Goal: Transaction & Acquisition: Purchase product/service

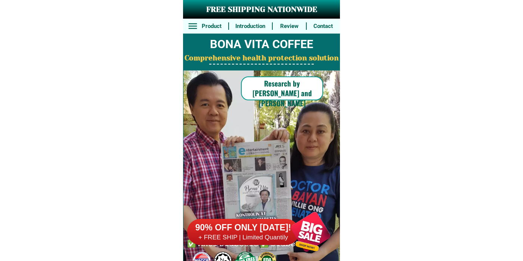
scroll to position [5804, 0]
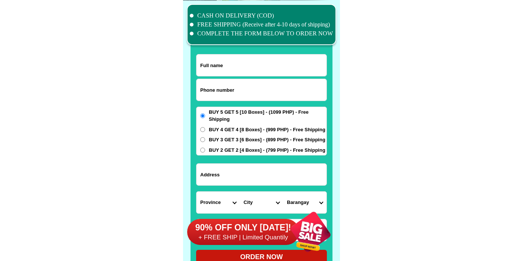
type input "o"
type input "09283032912"
click at [222, 73] on input "Input full_name" at bounding box center [261, 66] width 130 height 22
paste input "[PERSON_NAME]"
type input "[PERSON_NAME]"
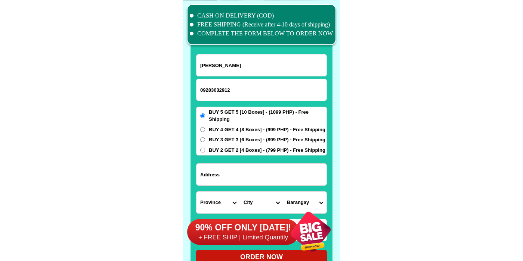
click at [213, 175] on input "Input address" at bounding box center [261, 175] width 130 height 22
paste input "[STREET_ADDRESS][PERSON_NAME] Central school barangay 17"
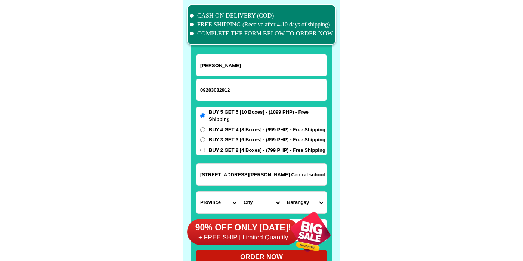
scroll to position [0, 5]
type input "[STREET_ADDRESS][PERSON_NAME] Central school barangay 17"
click at [211, 154] on span "BUY 2 GET 2 [4 Boxes] - (799 PHP) - Free Shipping" at bounding box center [267, 150] width 116 height 7
click at [205, 153] on input "BUY 2 GET 2 [4 Boxes] - (799 PHP) - Free Shipping" at bounding box center [202, 150] width 5 height 5
radio input "true"
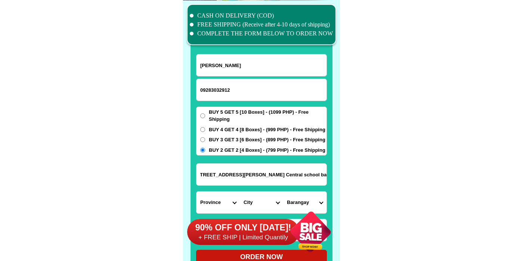
click at [295, 176] on input "[STREET_ADDRESS][PERSON_NAME] Central school barangay 17" at bounding box center [261, 175] width 130 height 22
paste input "[STREET_ADDRESS][PERSON_NAME] Central school barangay 17"
drag, startPoint x: 290, startPoint y: 182, endPoint x: 383, endPoint y: 191, distance: 94.1
click at [326, 186] on input "[STREET_ADDRESS][PERSON_NAME][PERSON_NAME] Central school barangay 17l barangay…" at bounding box center [261, 175] width 130 height 22
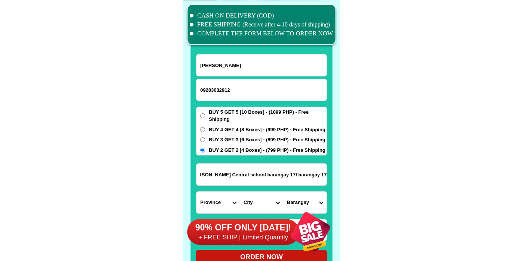
click at [269, 175] on input "[STREET_ADDRESS][PERSON_NAME][PERSON_NAME] Central school barangay 17l barangay…" at bounding box center [261, 175] width 130 height 22
drag, startPoint x: 269, startPoint y: 175, endPoint x: 212, endPoint y: 192, distance: 58.7
click at [211, 186] on input "[STREET_ADDRESS][PERSON_NAME][PERSON_NAME] Central school barangay 17l barangay…" at bounding box center [261, 175] width 130 height 22
type input "[STREET_ADDRESS][PERSON_NAME][PERSON_NAME] Central school barangay 17l barangay…"
click at [196, 192] on select "Province [GEOGRAPHIC_DATA] [GEOGRAPHIC_DATA][PERSON_NAME][GEOGRAPHIC_DATA][GEOG…" at bounding box center [217, 203] width 43 height 22
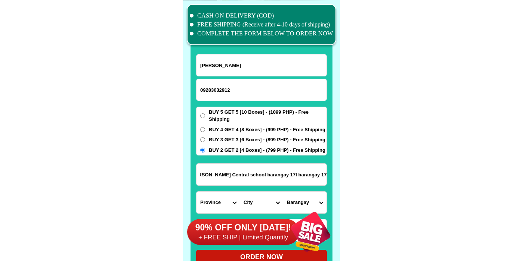
select select "63_219"
click at [257, 204] on div "90% OFF ONLY [DATE]! + FREE SHIP | Limited Quantily" at bounding box center [263, 232] width 153 height 59
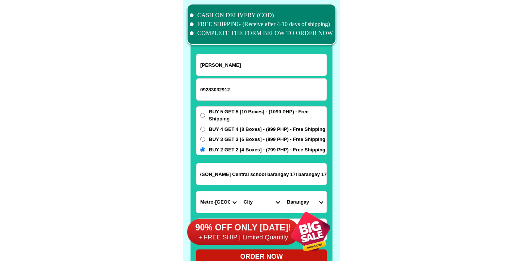
click at [253, 197] on select "City [GEOGRAPHIC_DATA] [GEOGRAPHIC_DATA] [GEOGRAPHIC_DATA] [GEOGRAPHIC_DATA]-ci…" at bounding box center [261, 203] width 43 height 22
select select "63_2199773"
click option "CALOOCAN" at bounding box center [0, 0] width 0 height 0
drag, startPoint x: 279, startPoint y: 178, endPoint x: 364, endPoint y: 186, distance: 85.5
click at [326, 185] on input "[STREET_ADDRESS][PERSON_NAME][PERSON_NAME] Central school barangay 17l barangay…" at bounding box center [261, 175] width 130 height 22
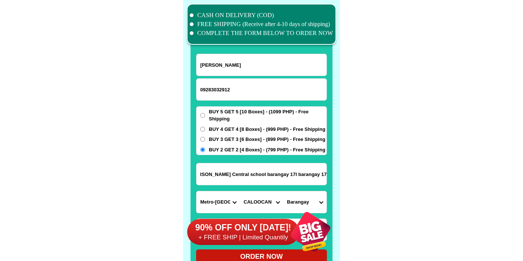
click at [298, 177] on input "[STREET_ADDRESS][PERSON_NAME][PERSON_NAME] Central school barangay 17l barangay…" at bounding box center [261, 175] width 130 height 22
click at [283, 192] on select "[GEOGRAPHIC_DATA]" at bounding box center [304, 203] width 43 height 22
select select "63_21997736823"
click option "Barangay 171" at bounding box center [0, 0] width 0 height 0
drag, startPoint x: 295, startPoint y: 174, endPoint x: 358, endPoint y: 189, distance: 64.5
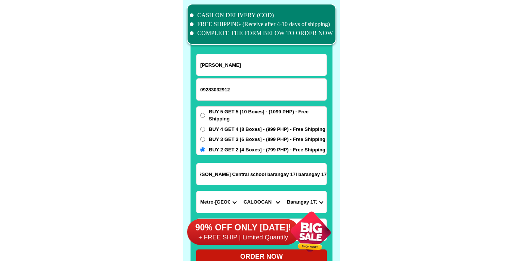
click at [326, 185] on input "[STREET_ADDRESS][PERSON_NAME][PERSON_NAME] Central school barangay 17l barangay…" at bounding box center [261, 175] width 130 height 22
type input "[STREET_ADDRESS][PERSON_NAME] Central schoo297 [PERSON_NAME] [GEOGRAPHIC_DATA] …"
click at [283, 192] on select "[GEOGRAPHIC_DATA]" at bounding box center [304, 203] width 43 height 22
select select "63_21997735545"
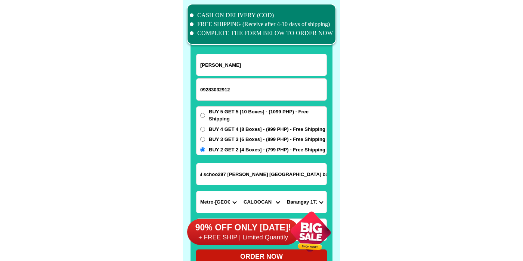
click option "Barangay 17" at bounding box center [0, 0] width 0 height 0
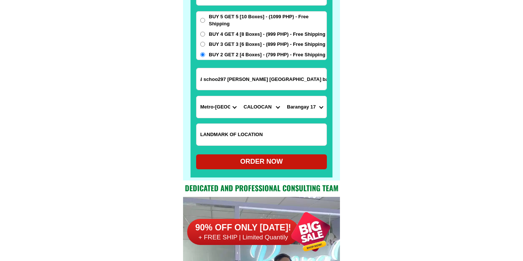
scroll to position [5902, 0]
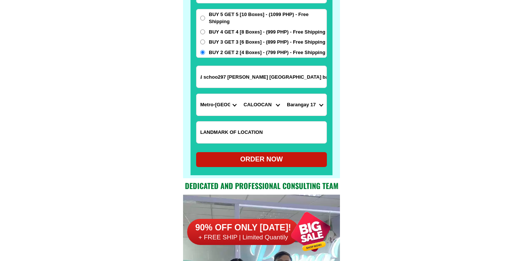
click at [271, 159] on div "ORDER NOW" at bounding box center [261, 160] width 131 height 10
type input "[PERSON_NAME]"
radio input "true"
